Goal: Task Accomplishment & Management: Complete application form

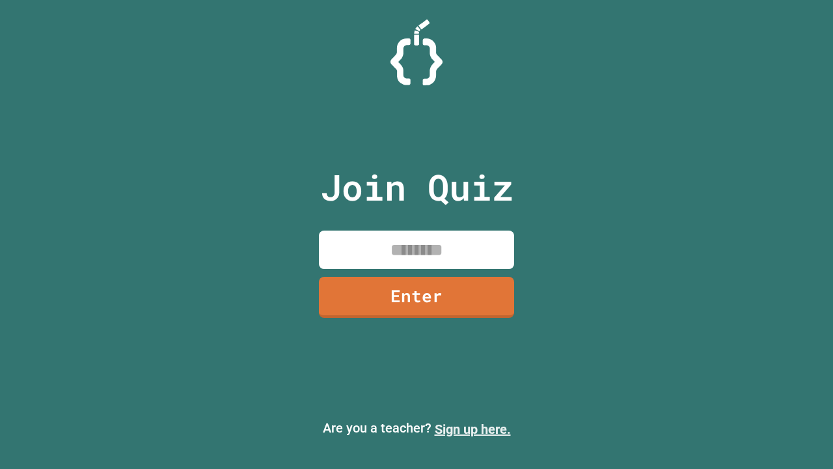
click at [473, 429] on link "Sign up here." at bounding box center [473, 429] width 76 height 16
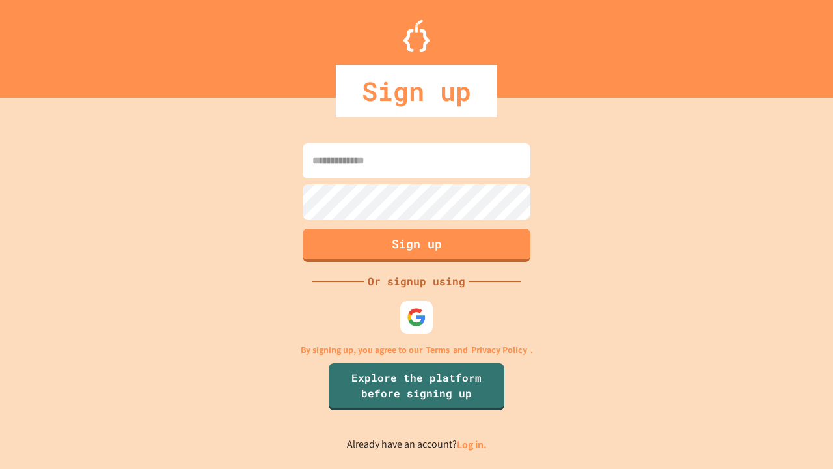
click at [473, 444] on link "Log in." at bounding box center [472, 444] width 30 height 14
